Goal: Download file/media

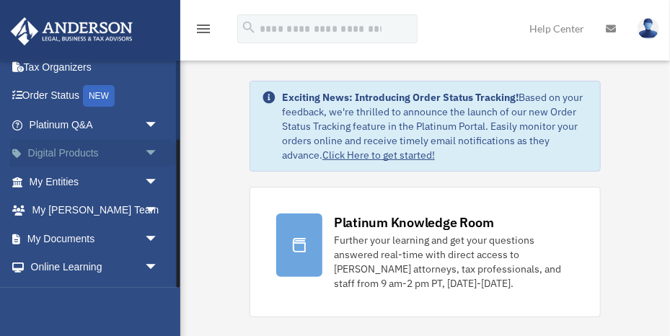
scroll to position [121, 0]
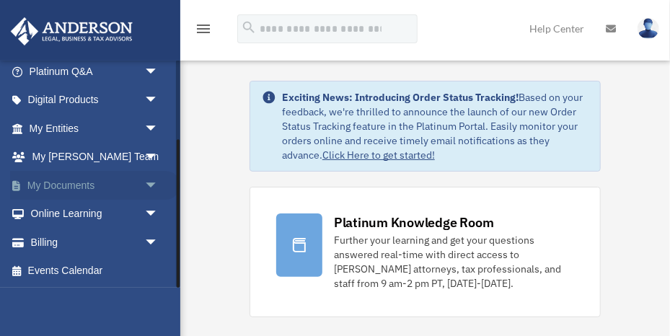
click at [151, 185] on span "arrow_drop_down" at bounding box center [158, 186] width 29 height 30
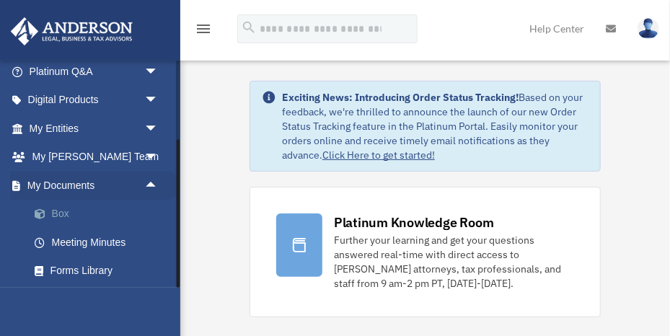
click at [63, 209] on link "Box" at bounding box center [100, 214] width 160 height 29
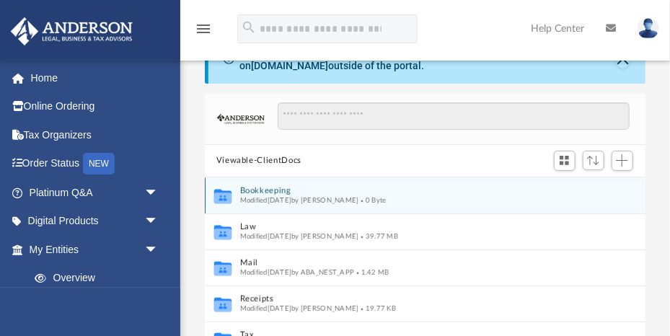
scroll to position [42, 0]
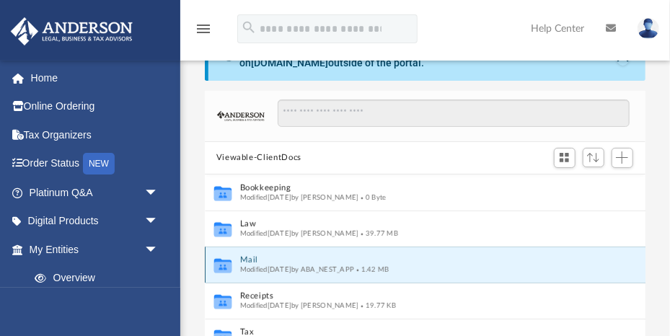
click at [245, 257] on button "Mail" at bounding box center [415, 259] width 351 height 9
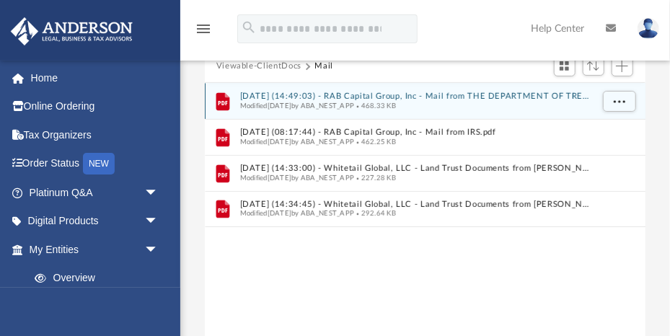
scroll to position [131, 0]
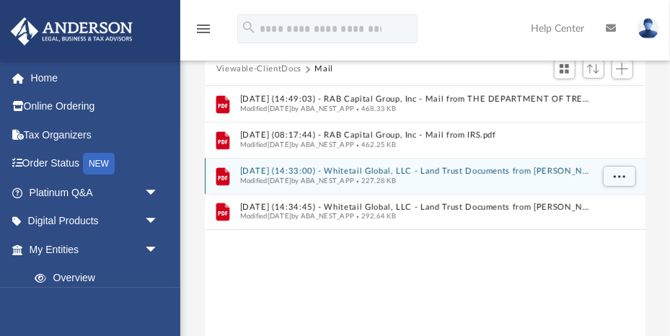
click at [263, 169] on button "2025.09.22 (14:33:00) - Whitetail Global, LLC - Land Trust Documents from Mike …" at bounding box center [415, 171] width 351 height 9
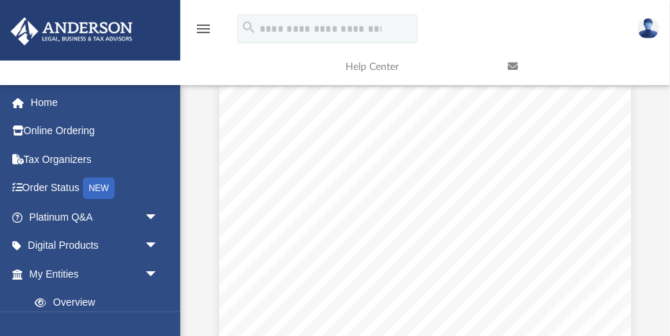
scroll to position [165, 0]
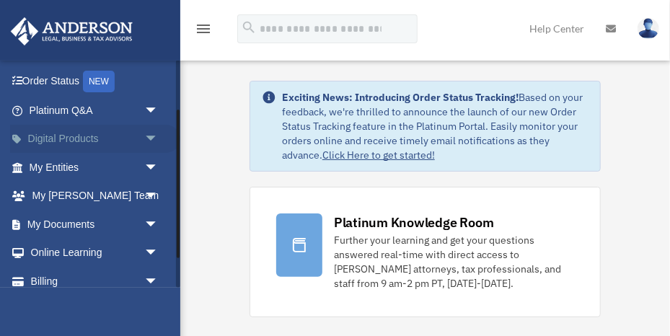
scroll to position [89, 0]
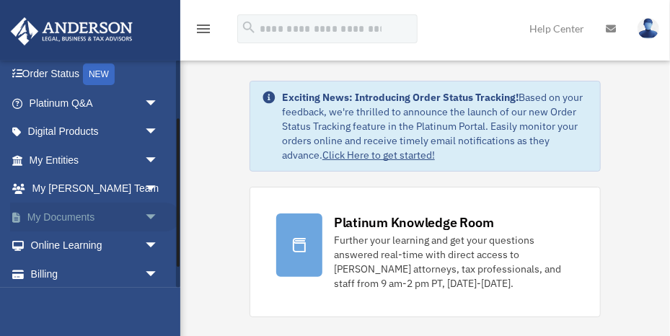
click at [153, 213] on span "arrow_drop_down" at bounding box center [158, 218] width 29 height 30
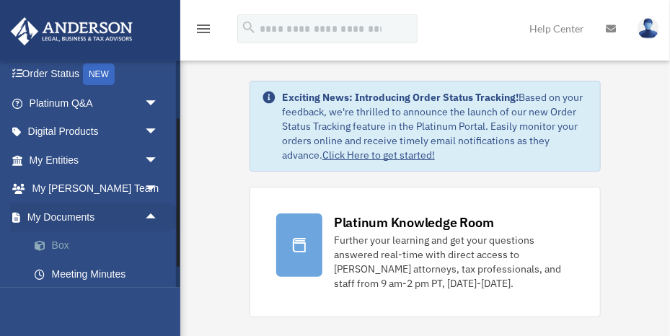
click at [79, 245] on link "Box" at bounding box center [100, 246] width 160 height 29
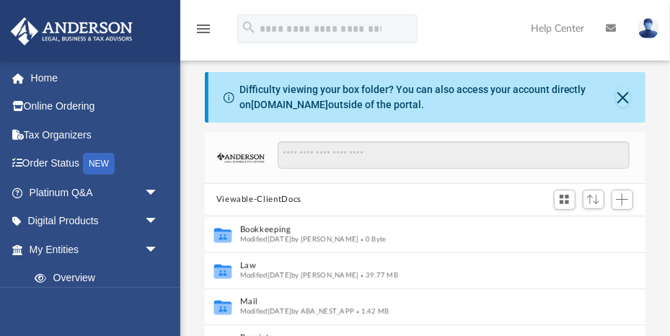
scroll to position [328, 441]
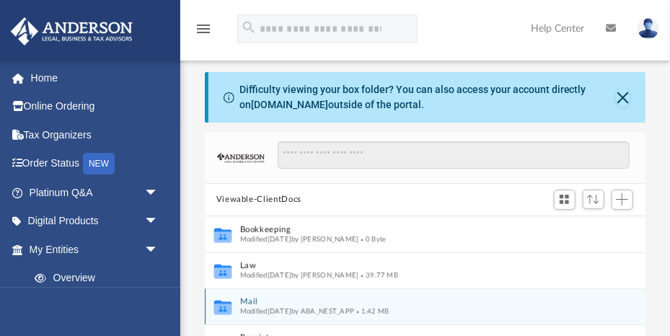
click at [254, 307] on span "Modified [DATE] by ABA_NEST_APP" at bounding box center [297, 310] width 115 height 7
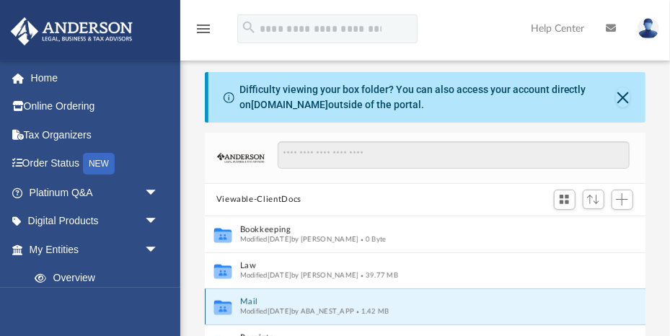
click at [249, 301] on button "Mail" at bounding box center [415, 301] width 351 height 9
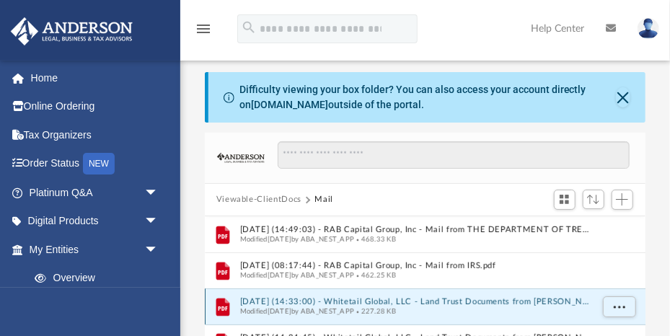
click at [273, 301] on button "2025.09.22 (14:33:00) - Whitetail Global, LLC - Land Trust Documents from Mike …" at bounding box center [415, 301] width 351 height 9
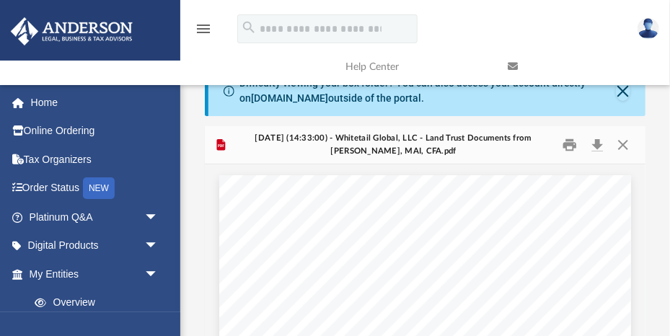
scroll to position [0, 0]
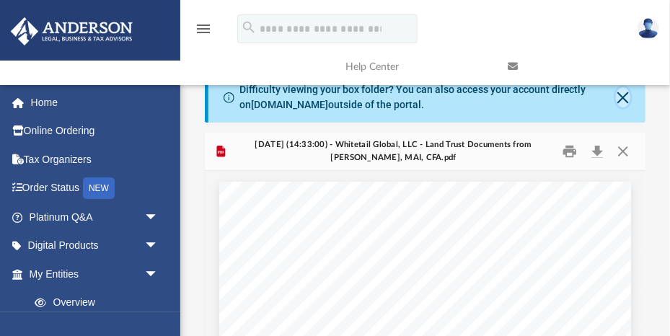
click at [623, 95] on button "Close" at bounding box center [623, 97] width 14 height 20
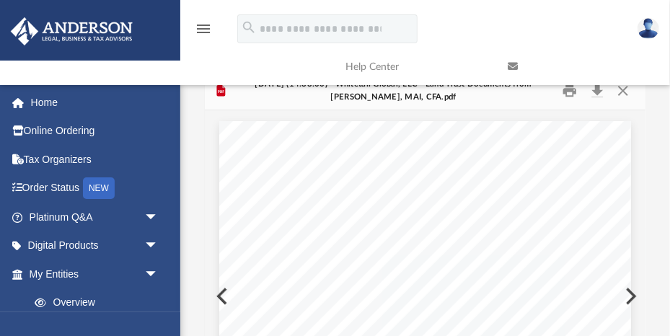
click at [623, 90] on link at bounding box center [578, 66] width 162 height 57
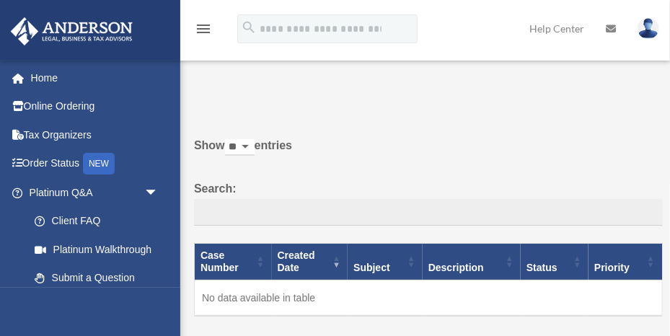
click at [623, 91] on p at bounding box center [423, 97] width 479 height 20
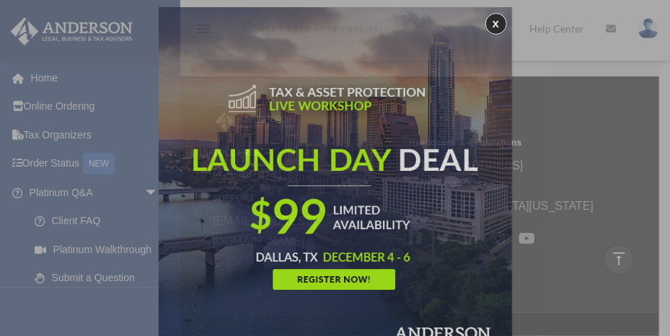
scroll to position [7, 0]
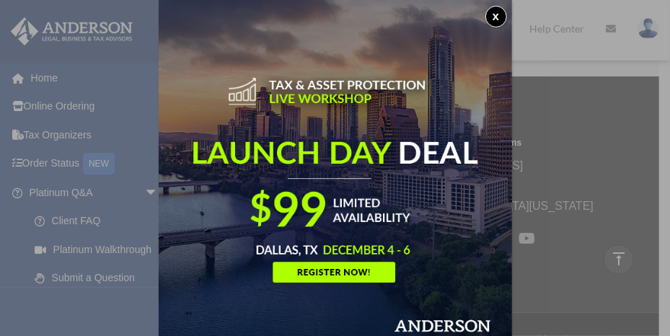
click at [496, 14] on button "x" at bounding box center [497, 17] width 22 height 22
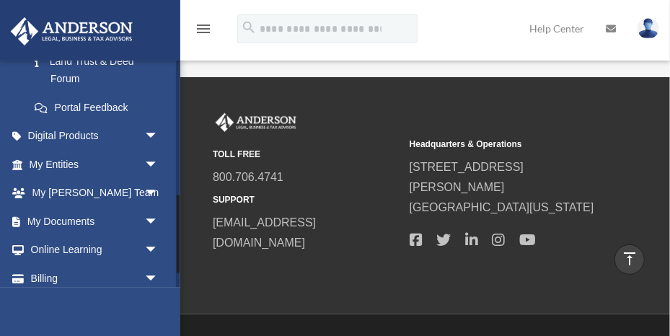
scroll to position [397, 0]
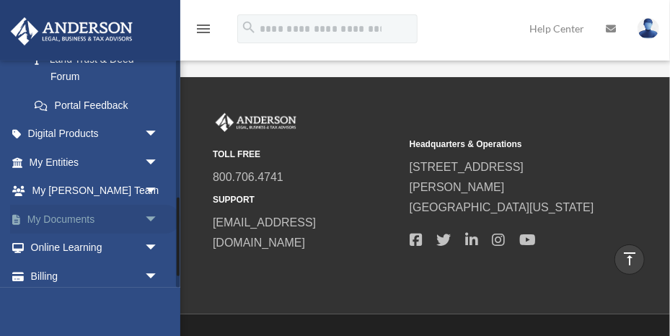
click at [149, 216] on span "arrow_drop_down" at bounding box center [158, 220] width 29 height 30
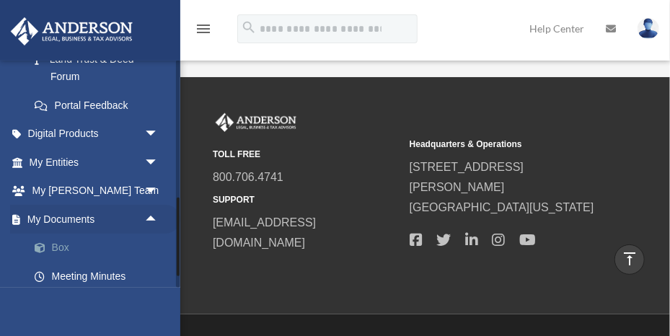
click at [61, 245] on link "Box" at bounding box center [100, 248] width 160 height 29
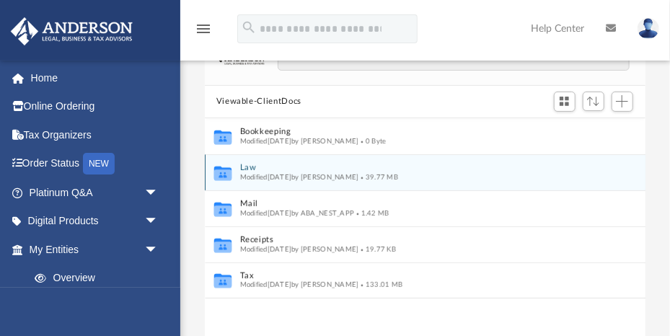
scroll to position [100, 0]
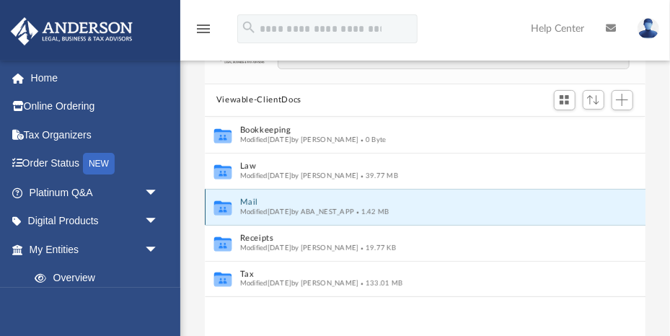
click at [250, 202] on button "Mail" at bounding box center [415, 202] width 351 height 9
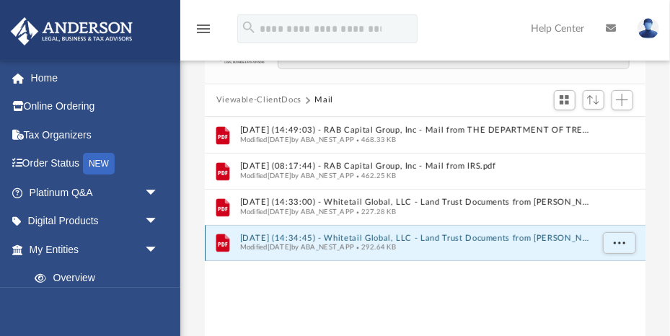
click at [257, 235] on button "2025.09.22 (14:34:45) - Whitetail Global, LLC - Land Trust Documents from Mike …" at bounding box center [415, 238] width 351 height 9
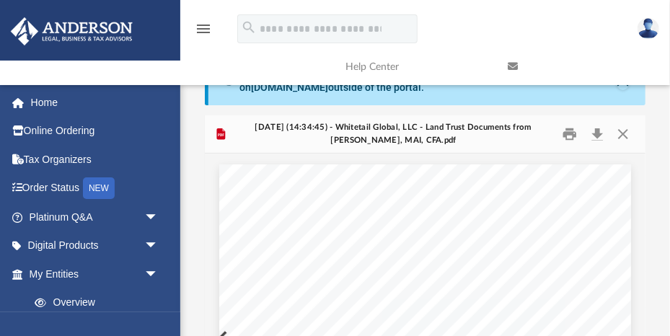
scroll to position [0, 0]
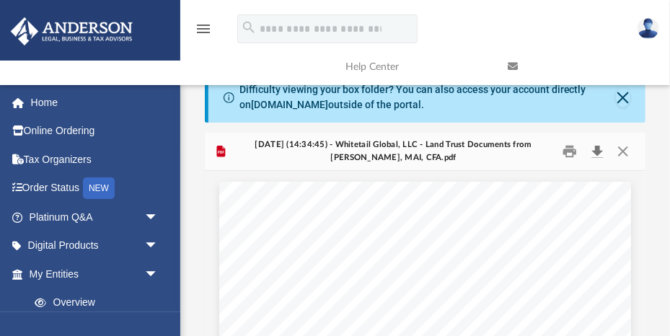
click at [598, 152] on button "Download" at bounding box center [598, 152] width 26 height 22
click at [623, 100] on button "Close" at bounding box center [623, 97] width 14 height 20
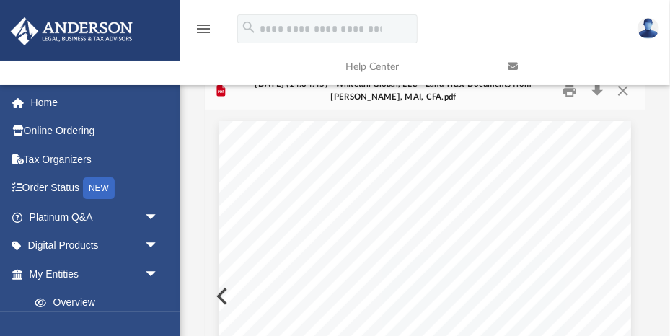
click at [623, 91] on link at bounding box center [578, 66] width 162 height 57
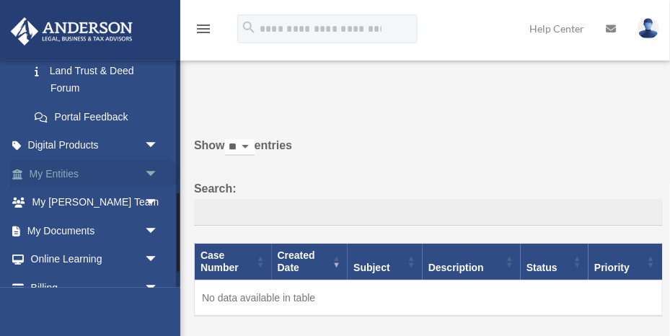
scroll to position [386, 0]
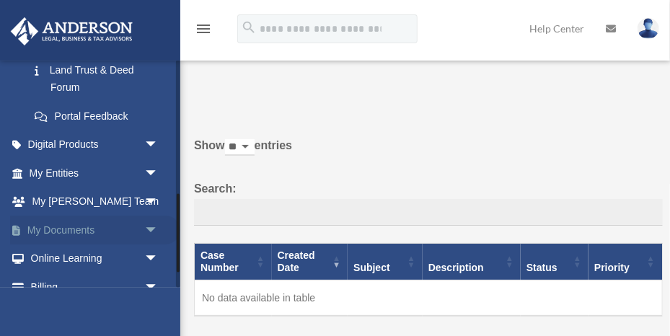
click at [148, 227] on span "arrow_drop_down" at bounding box center [158, 231] width 29 height 30
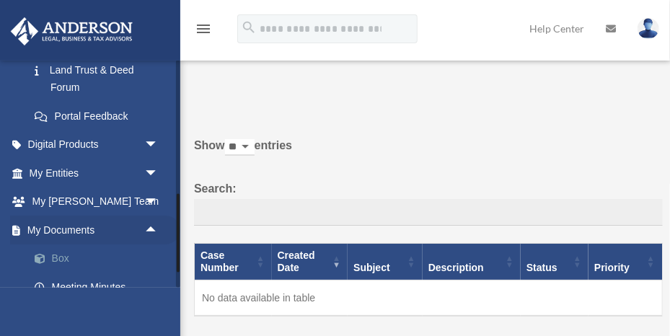
click at [66, 253] on link "Box" at bounding box center [100, 259] width 160 height 29
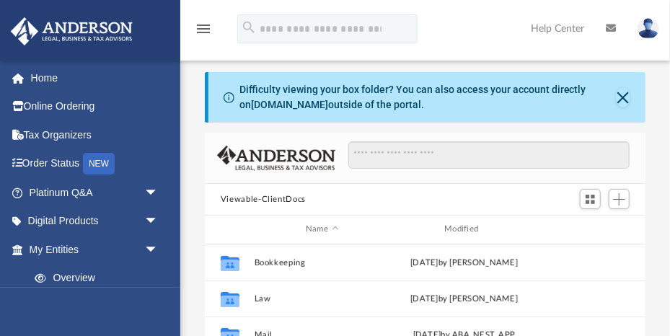
scroll to position [328, 441]
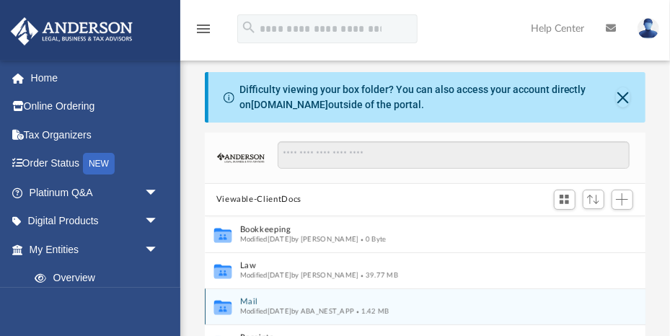
click at [249, 301] on button "Mail" at bounding box center [415, 301] width 351 height 9
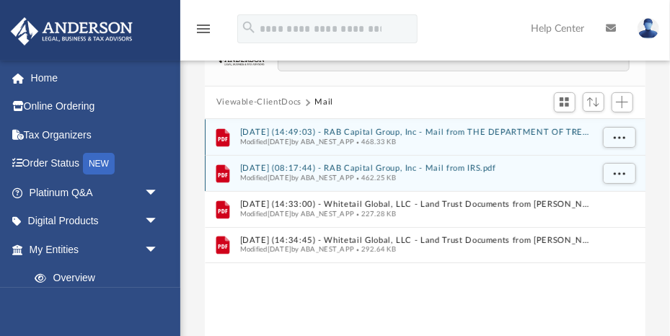
scroll to position [96, 0]
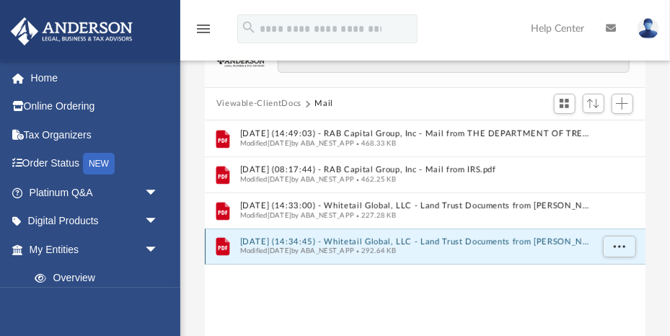
click at [323, 239] on button "2025.09.22 (14:34:45) - Whitetail Global, LLC - Land Trust Documents from Mike …" at bounding box center [415, 241] width 351 height 9
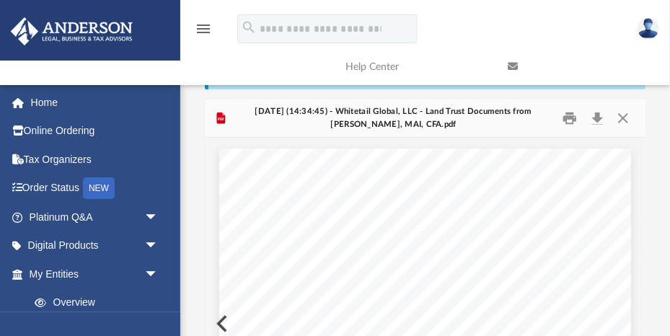
scroll to position [0, 0]
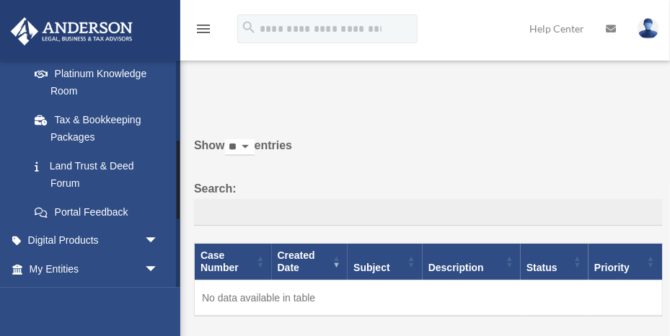
scroll to position [431, 0]
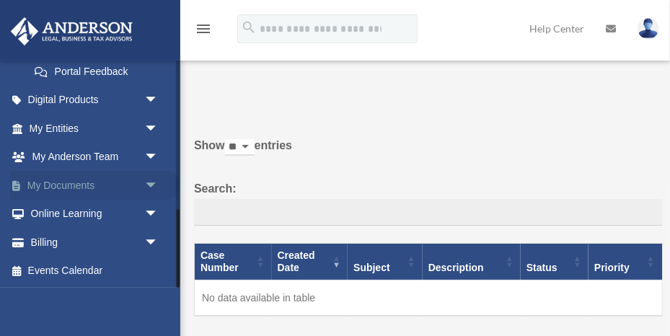
click at [152, 185] on span "arrow_drop_down" at bounding box center [158, 186] width 29 height 30
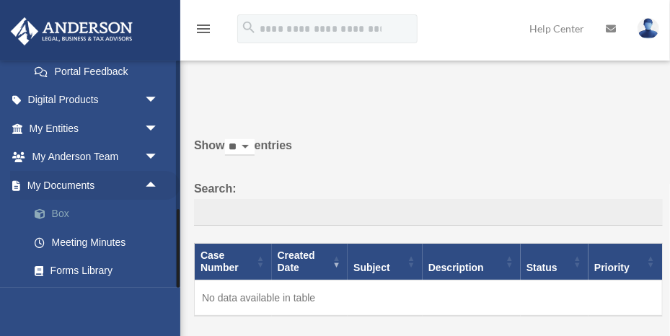
click at [67, 211] on link "Box" at bounding box center [100, 214] width 160 height 29
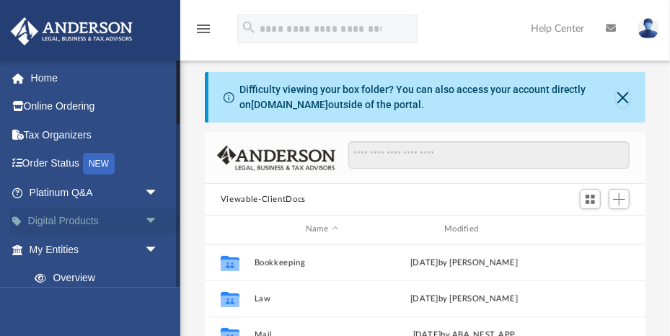
scroll to position [328, 441]
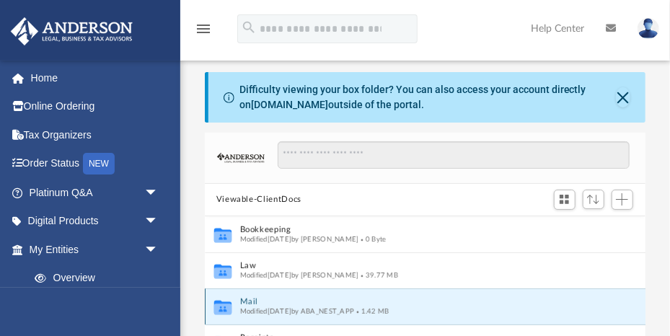
click at [253, 302] on button "Mail" at bounding box center [415, 301] width 351 height 9
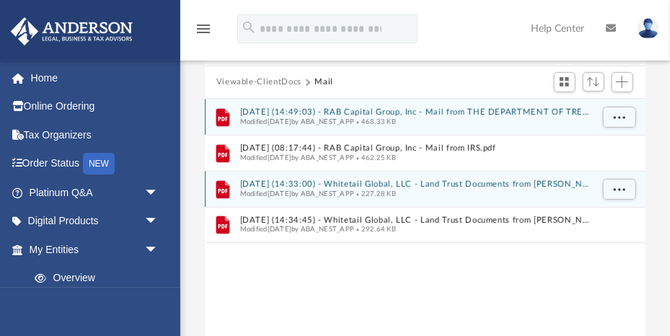
scroll to position [136, 0]
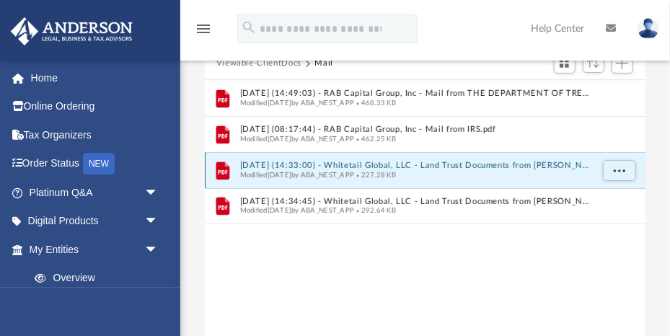
click at [449, 169] on button "[DATE] (14:33:00) - Whitetail Global, LLC - Land Trust Documents from [PERSON_N…" at bounding box center [415, 165] width 351 height 9
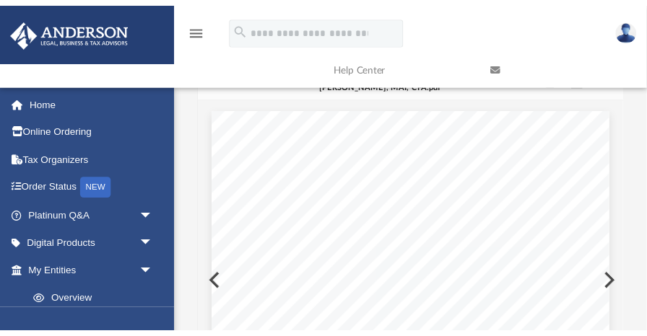
scroll to position [0, 0]
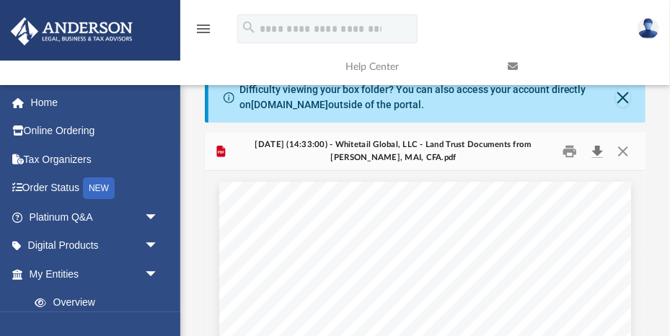
click at [599, 152] on button "Download" at bounding box center [598, 152] width 26 height 22
